Goal: Task Accomplishment & Management: Manage account settings

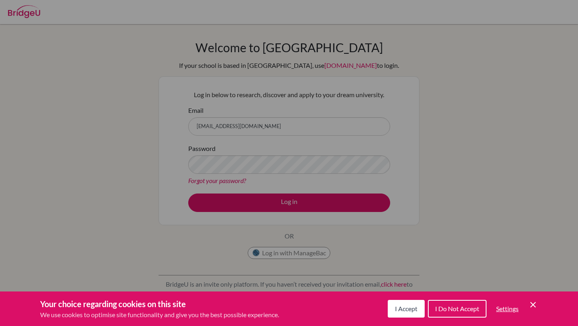
click at [530, 303] on icon "Cookie Control Close Icon" at bounding box center [533, 305] width 10 height 10
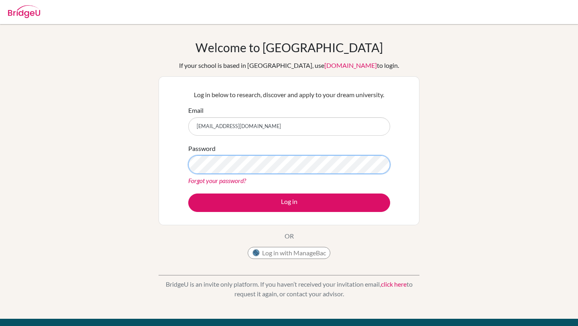
click at [85, 130] on div "Welcome to BridgeU If your school is based in China, use app.bridge-u.com.cn to…" at bounding box center [289, 171] width 578 height 262
click at [161, 165] on div "Log in below to research, discover and apply to your dream university. Email jc…" at bounding box center [288, 150] width 261 height 149
click at [188, 193] on button "Log in" at bounding box center [289, 202] width 202 height 18
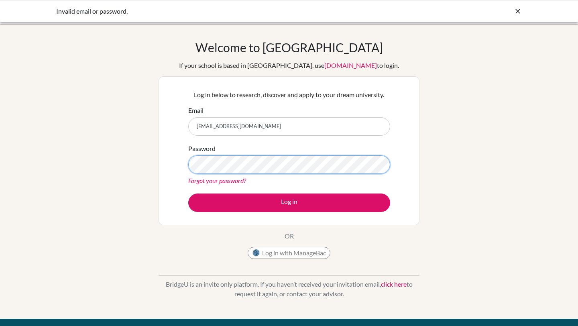
click at [188, 193] on button "Log in" at bounding box center [289, 202] width 202 height 18
click at [518, 9] on icon at bounding box center [517, 11] width 8 height 8
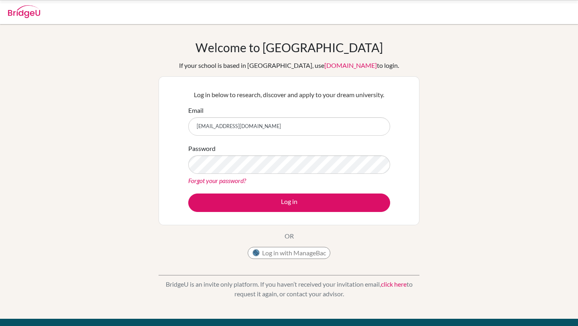
click at [219, 179] on link "Forgot your password?" at bounding box center [217, 181] width 58 height 8
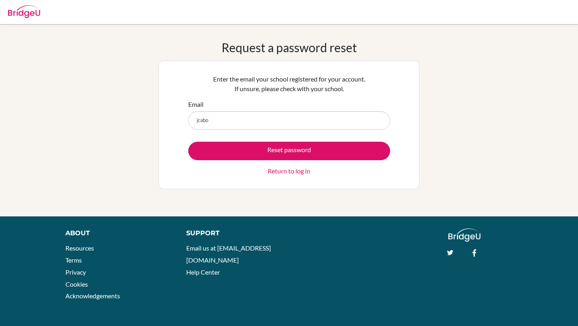
type input "[EMAIL_ADDRESS][DOMAIN_NAME]"
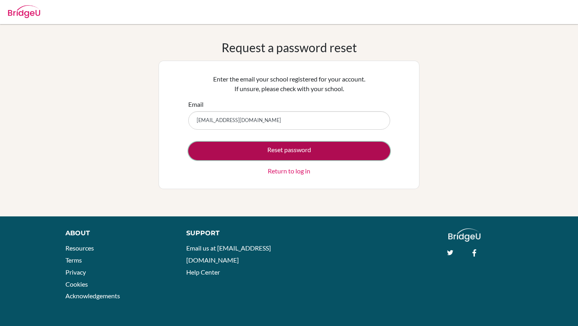
click at [282, 156] on button "Reset password" at bounding box center [289, 151] width 202 height 18
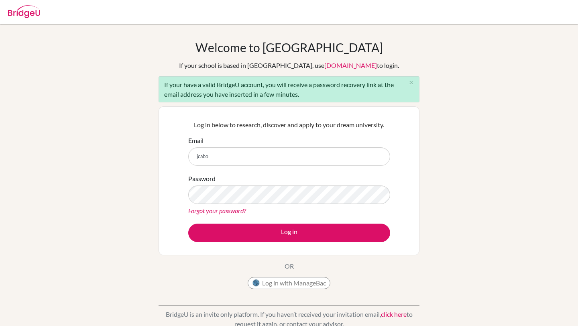
type input "[EMAIL_ADDRESS][DOMAIN_NAME]"
click at [238, 211] on link "Forgot your password?" at bounding box center [217, 211] width 58 height 8
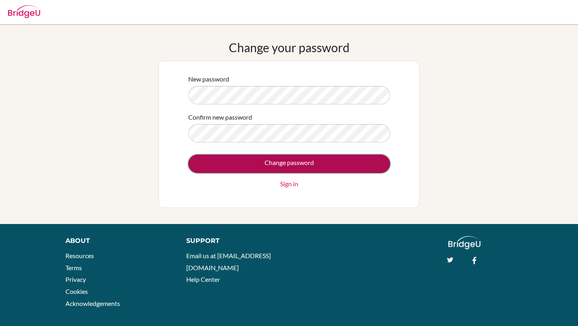
click at [283, 159] on input "Change password" at bounding box center [289, 163] width 202 height 18
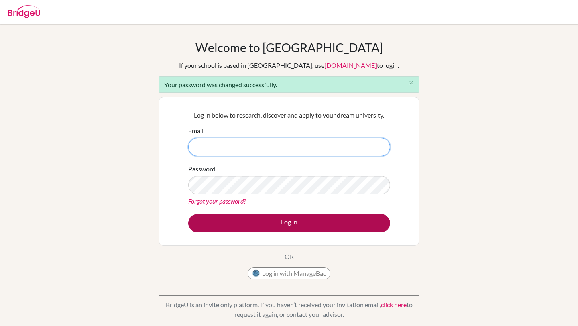
type input "[EMAIL_ADDRESS][DOMAIN_NAME]"
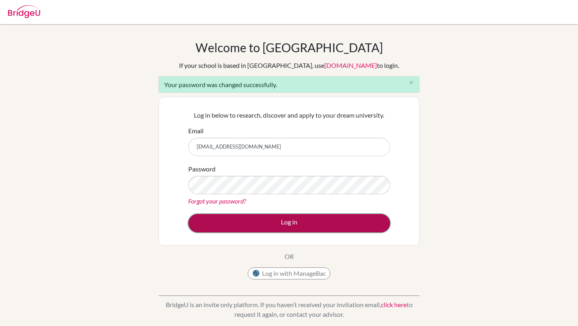
click at [257, 227] on button "Log in" at bounding box center [289, 223] width 202 height 18
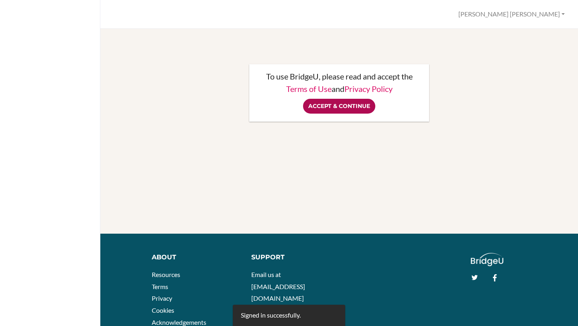
click at [331, 99] on input "Accept & Continue" at bounding box center [339, 106] width 72 height 15
